Goal: Task Accomplishment & Management: Use online tool/utility

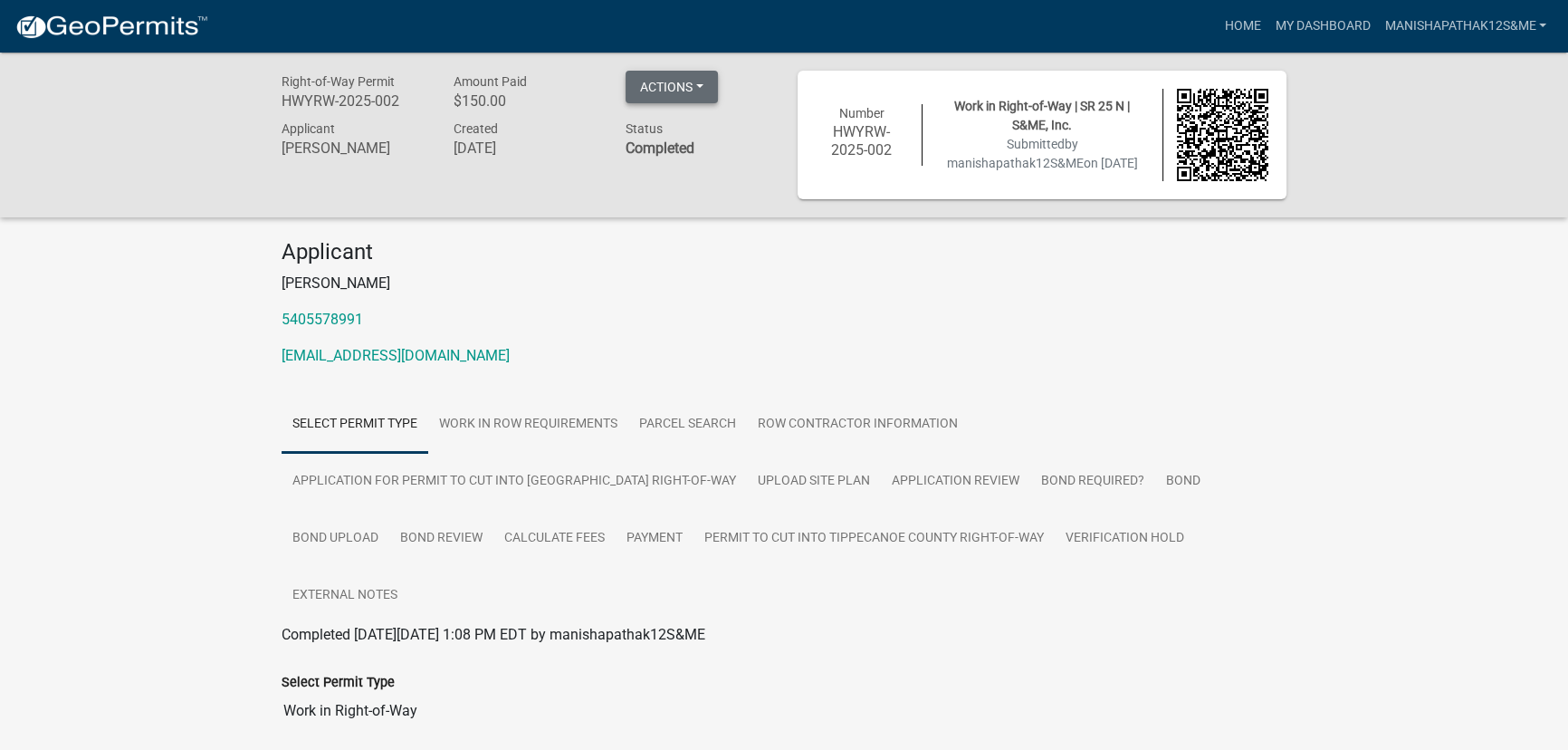
click at [699, 86] on button "Actions" at bounding box center [671, 86] width 92 height 33
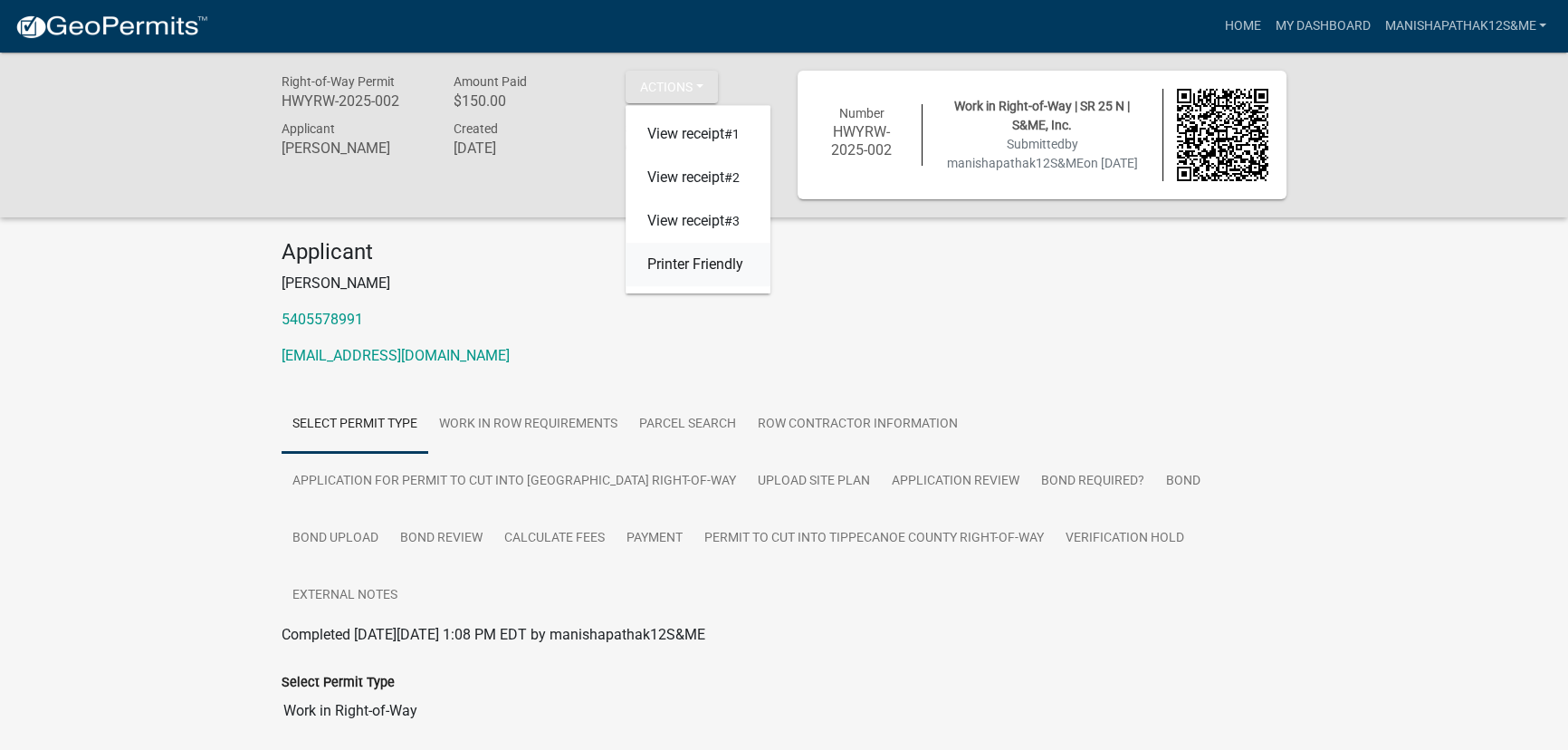
click at [691, 267] on link "Printer Friendly" at bounding box center [698, 265] width 145 height 43
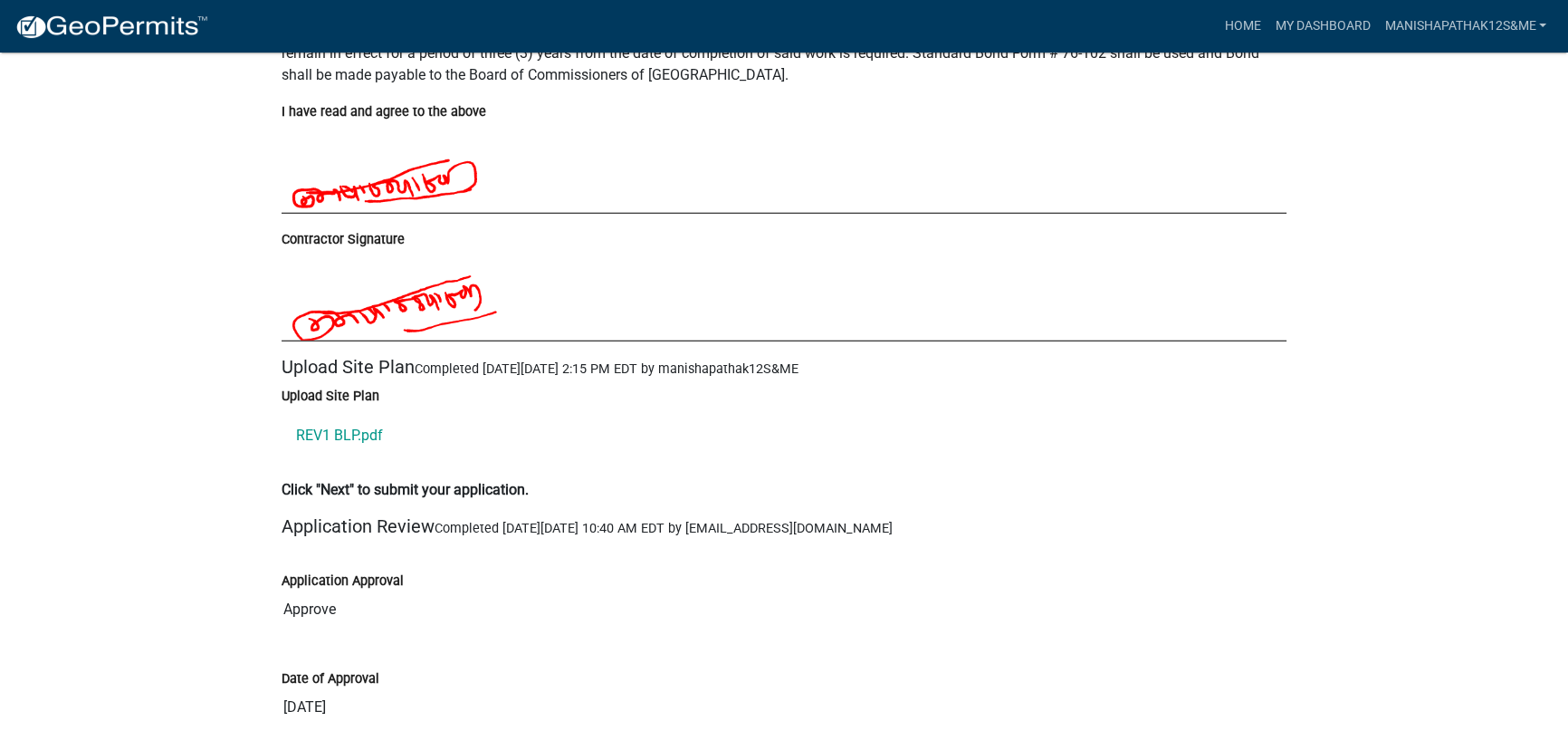
scroll to position [6174, 0]
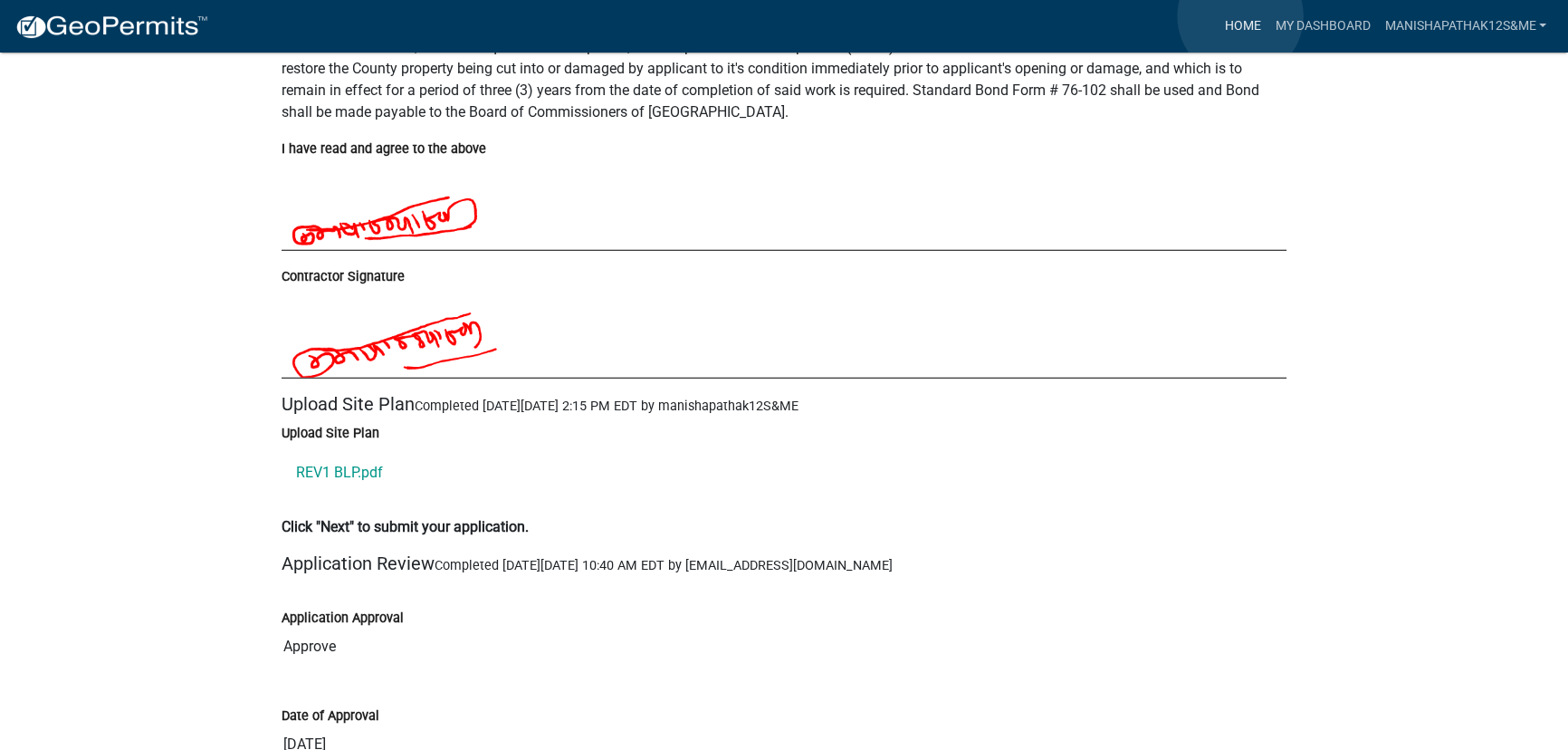
click at [1240, 16] on link "Home" at bounding box center [1242, 26] width 50 height 35
